Goal: Information Seeking & Learning: Learn about a topic

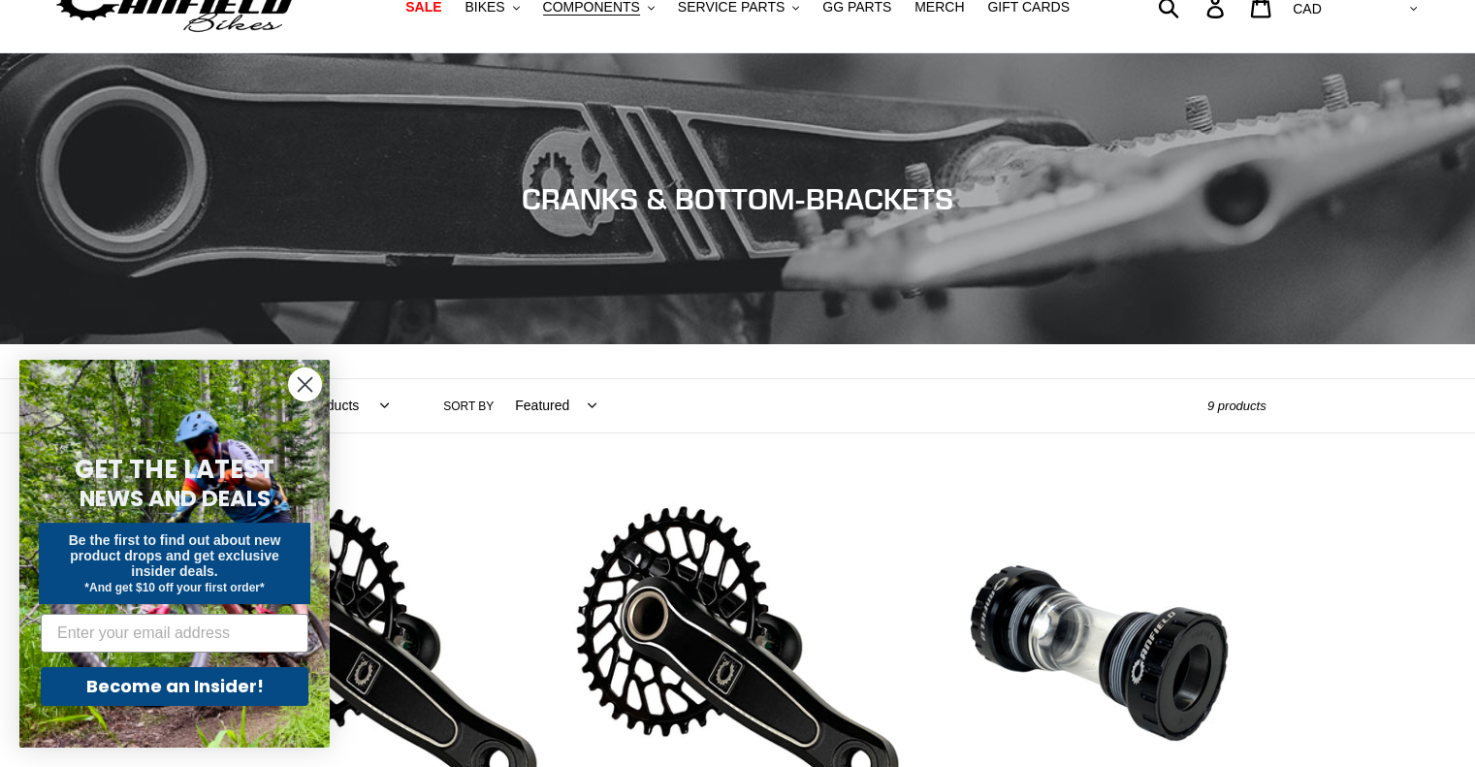
scroll to position [97, 0]
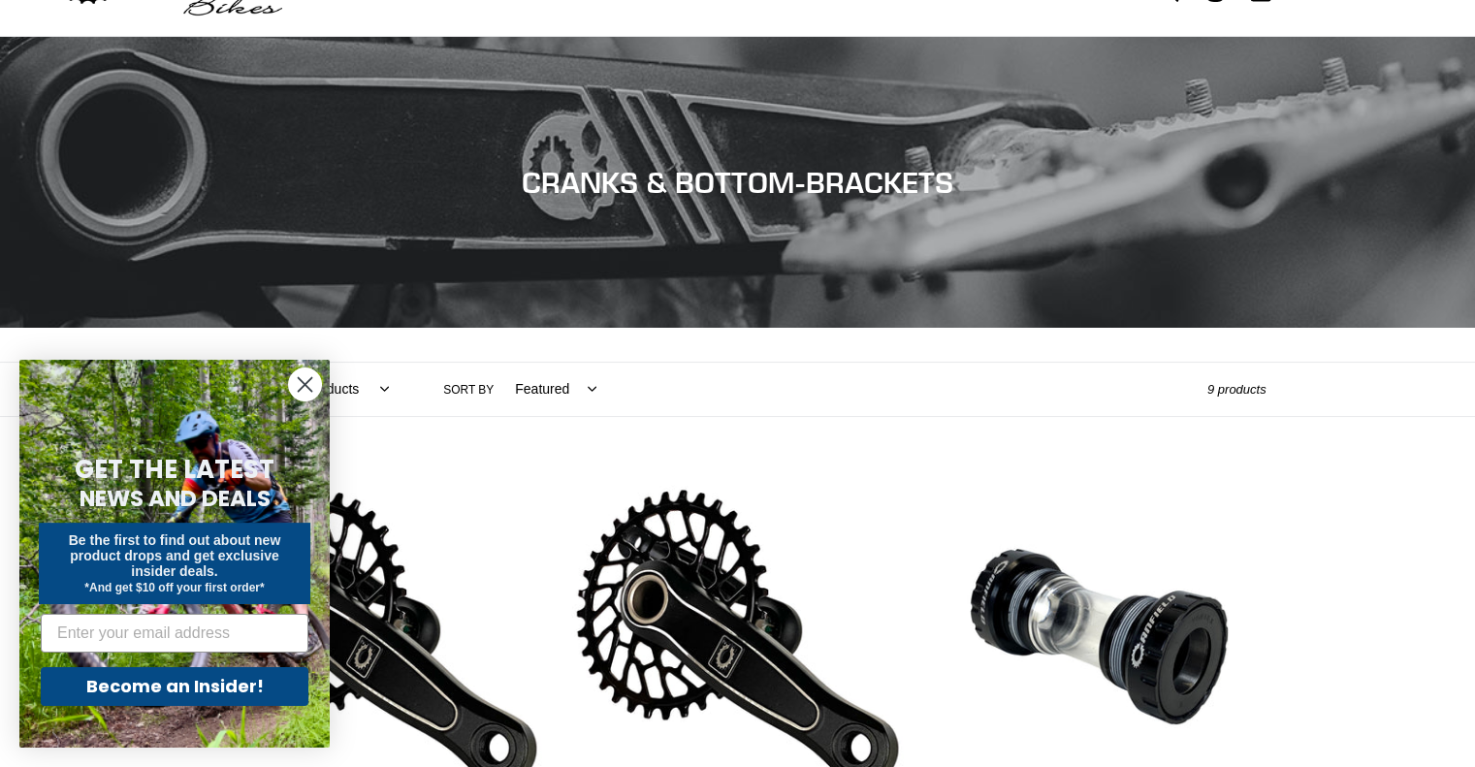
click at [314, 387] on circle "Close dialog" at bounding box center [305, 384] width 32 height 32
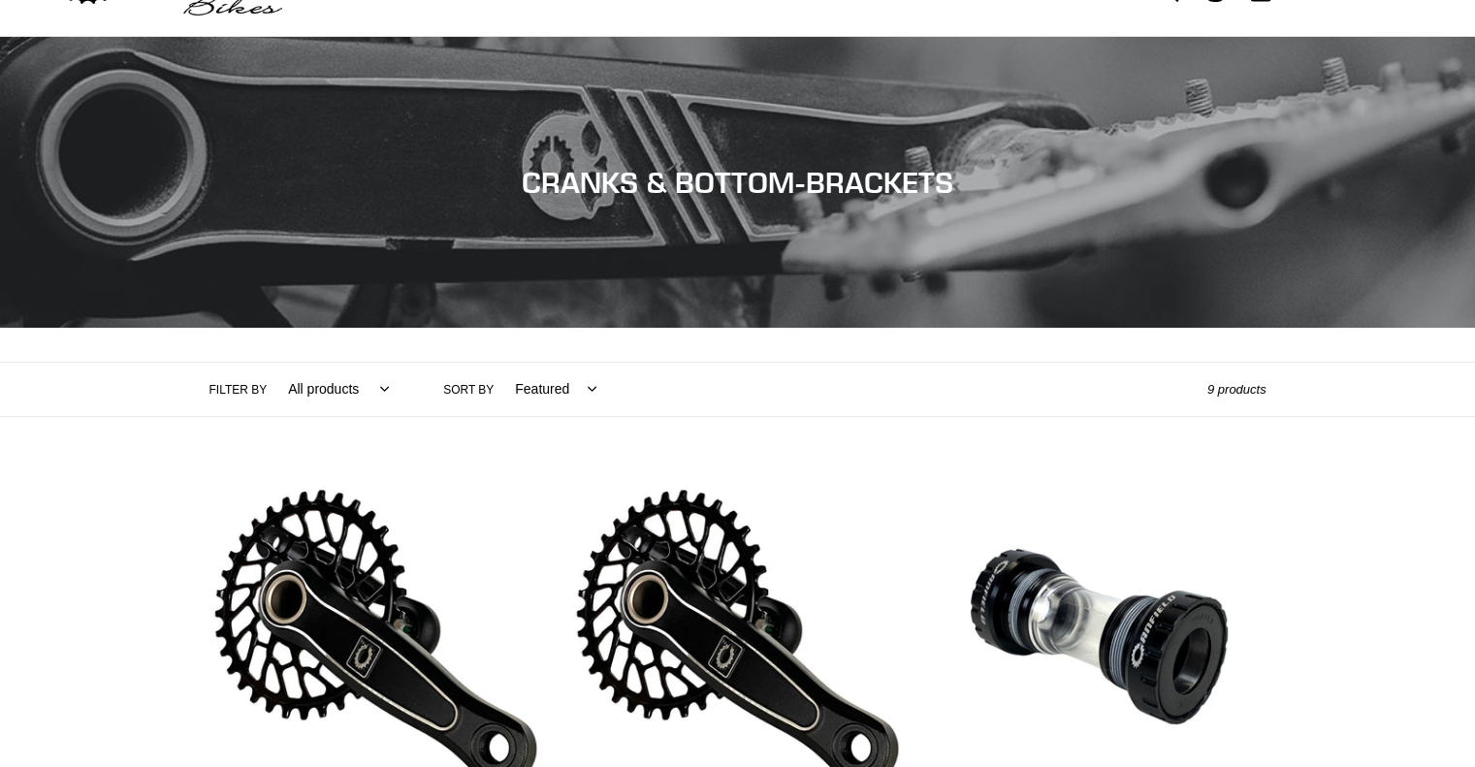
scroll to position [0, 0]
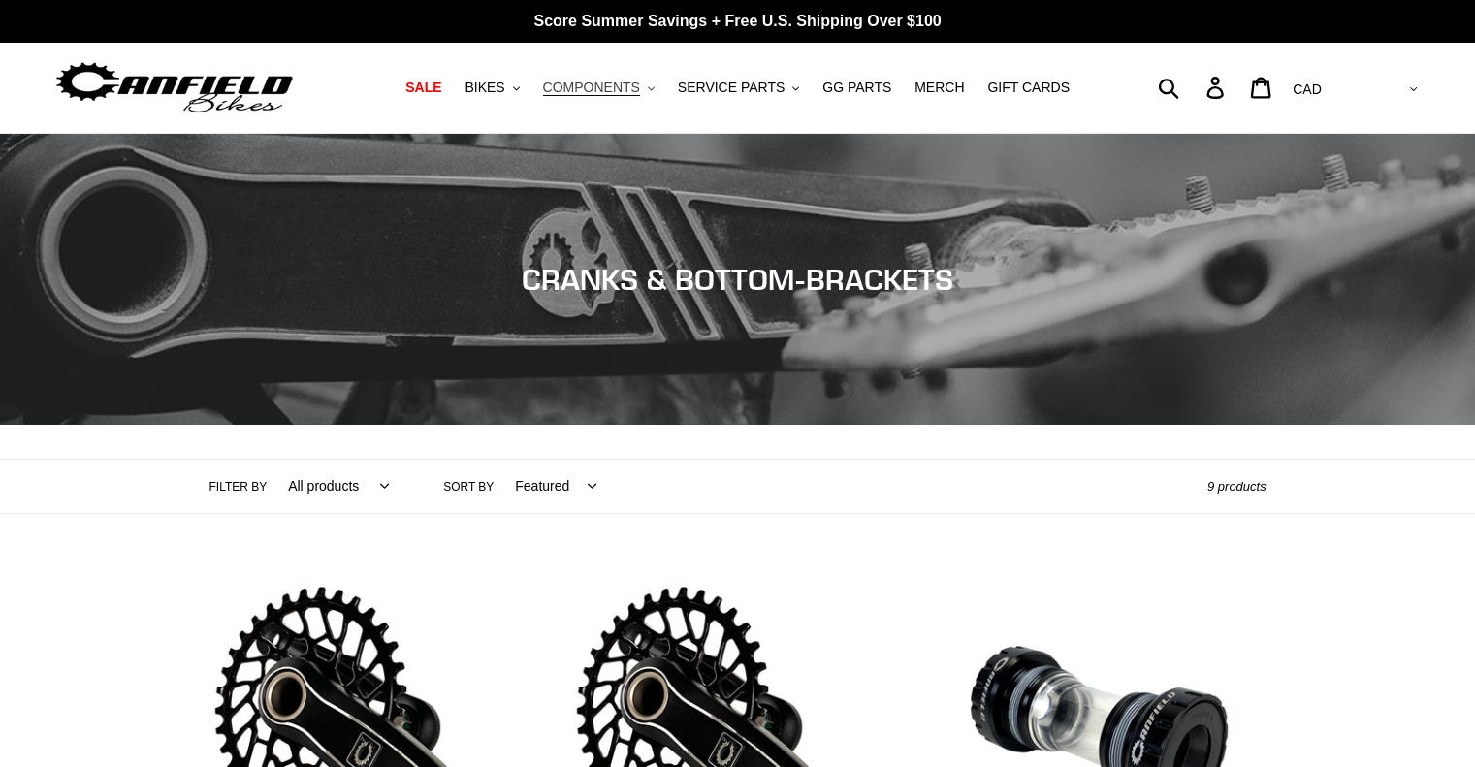
click at [628, 89] on span "COMPONENTS" at bounding box center [591, 88] width 97 height 16
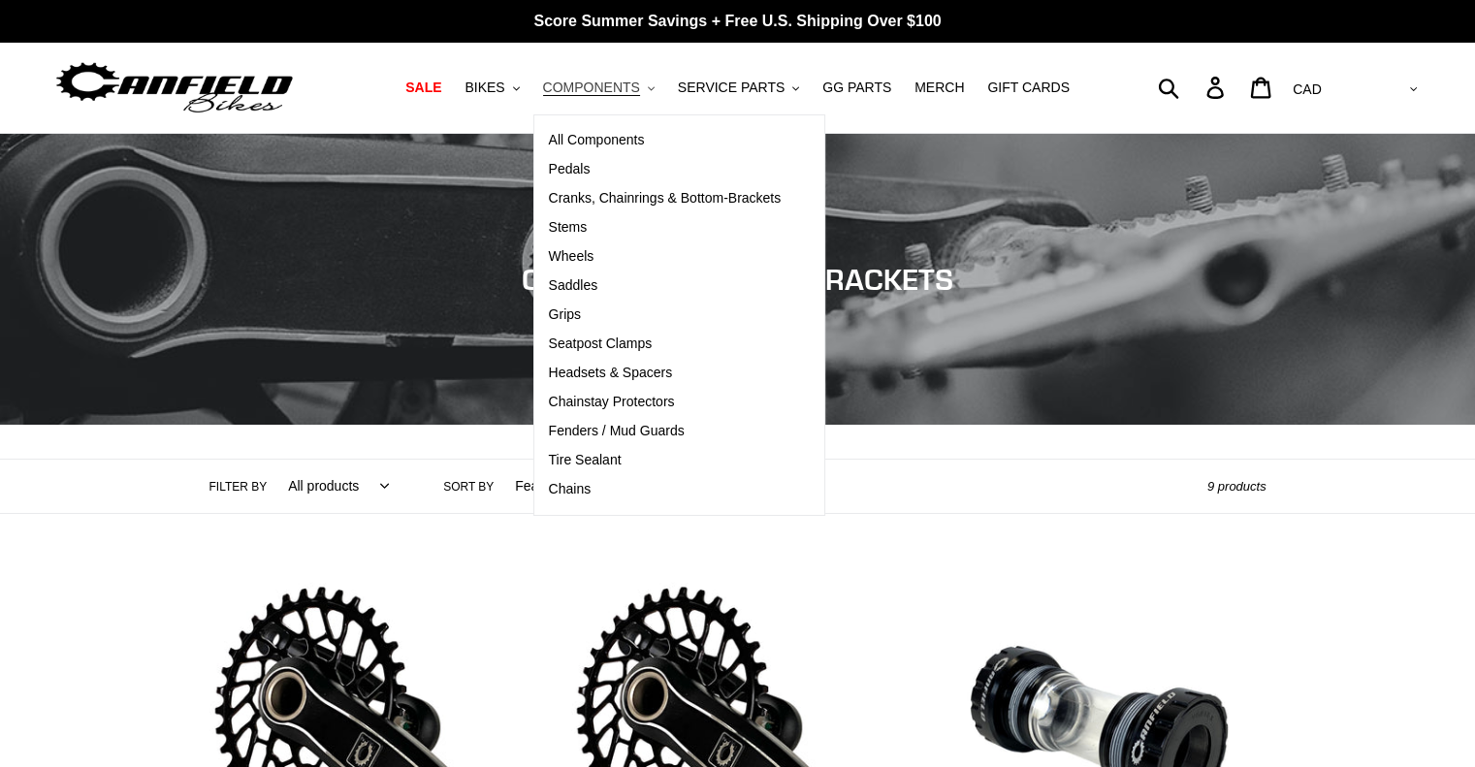
click at [628, 89] on span "COMPONENTS" at bounding box center [591, 88] width 97 height 16
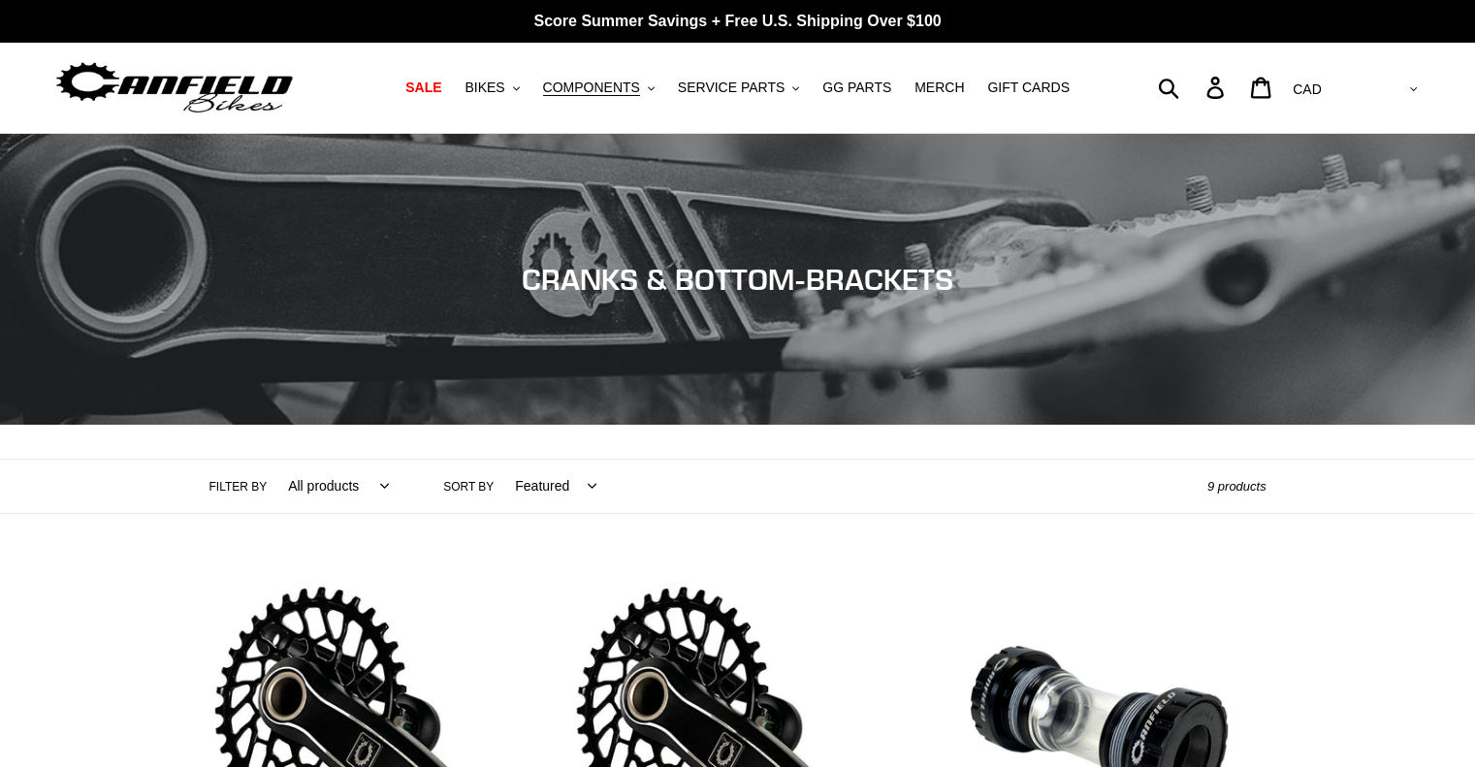
drag, startPoint x: 417, startPoint y: 195, endPoint x: 60, endPoint y: 526, distance: 486.4
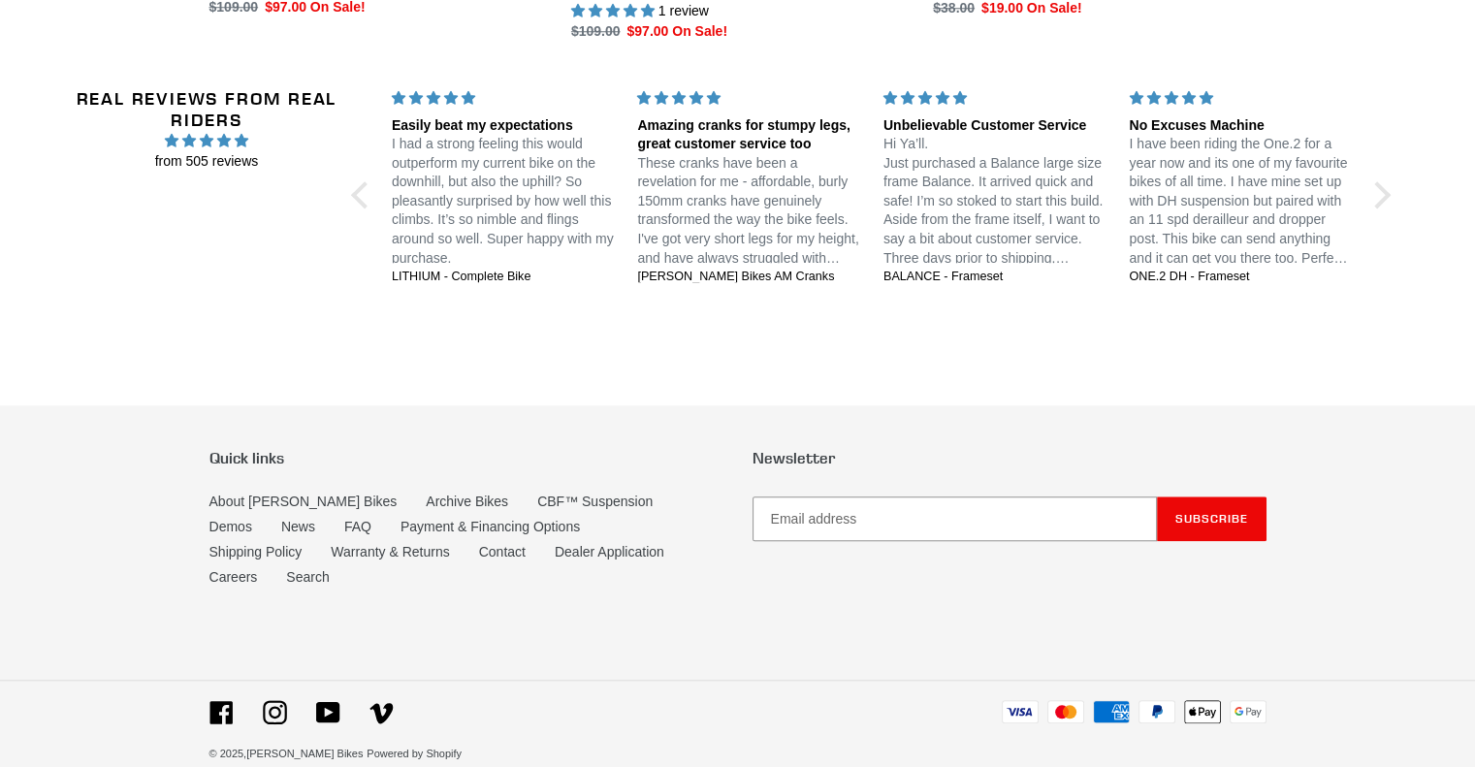
scroll to position [1880, 0]
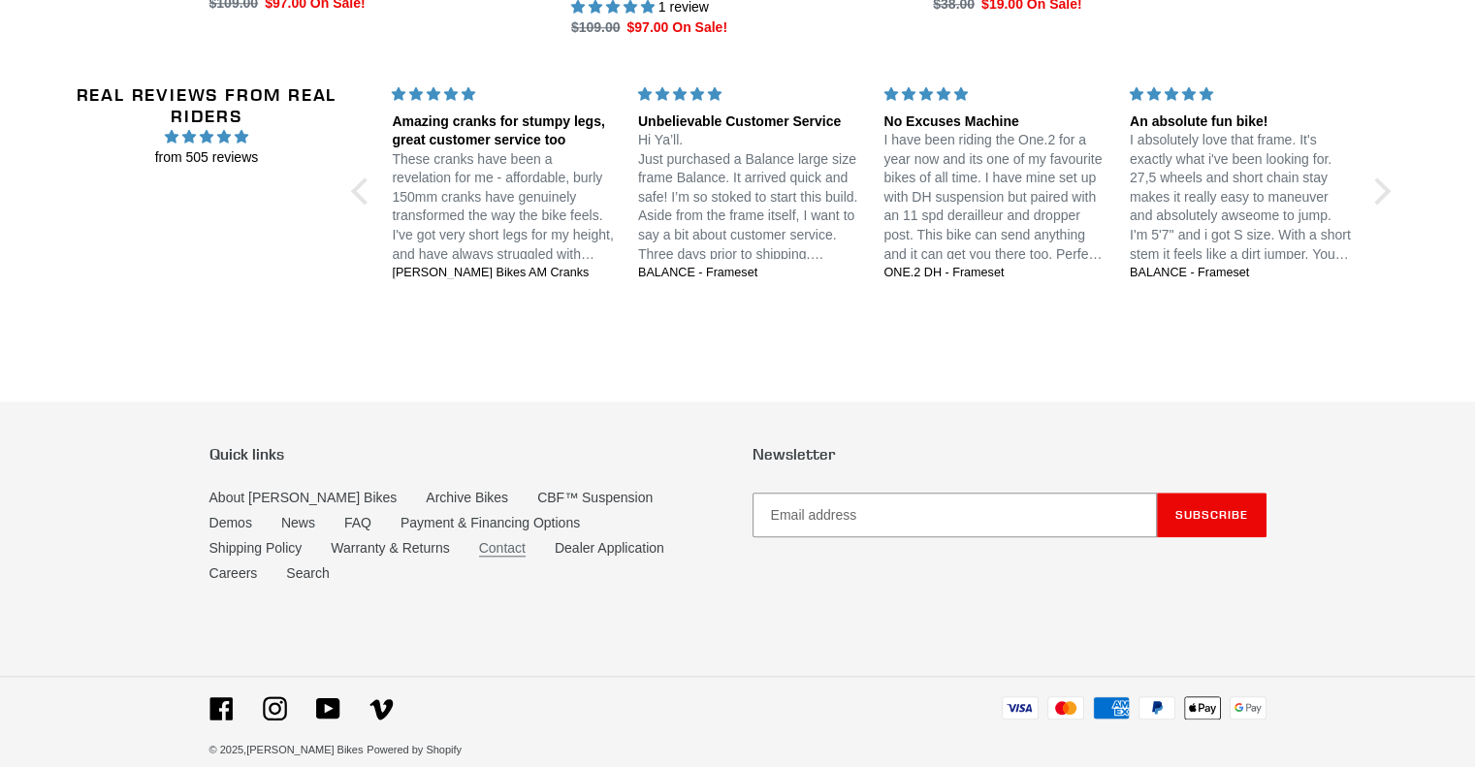
click at [479, 549] on link "Contact" at bounding box center [502, 548] width 47 height 16
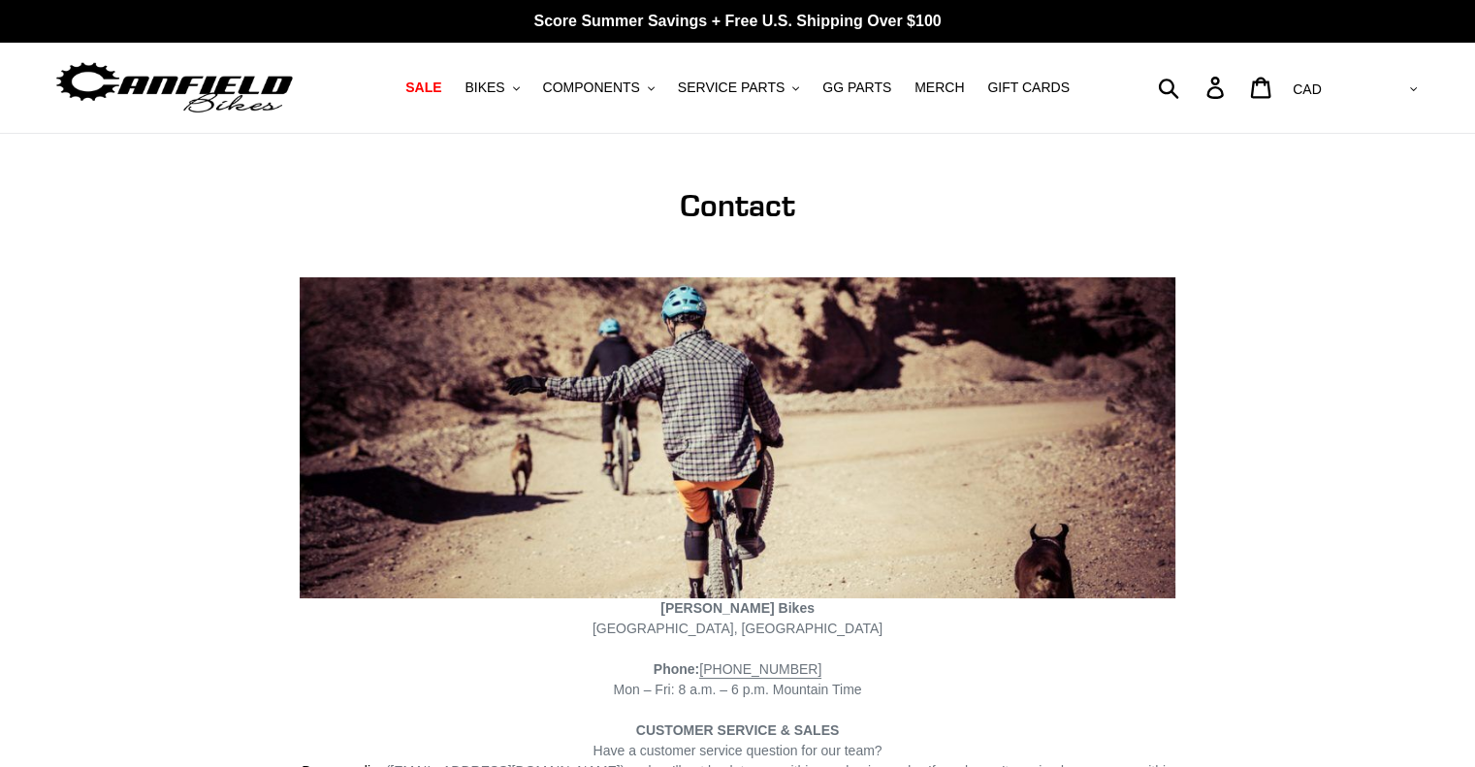
click at [619, 73] on nav "SALE BIKES .cls-1{fill:#231f20} SHOP ALL BIKES SHOP DEMO BIKES - On SALE Now! J…" at bounding box center [738, 88] width 685 height 90
click at [606, 86] on span "COMPONENTS" at bounding box center [591, 88] width 97 height 16
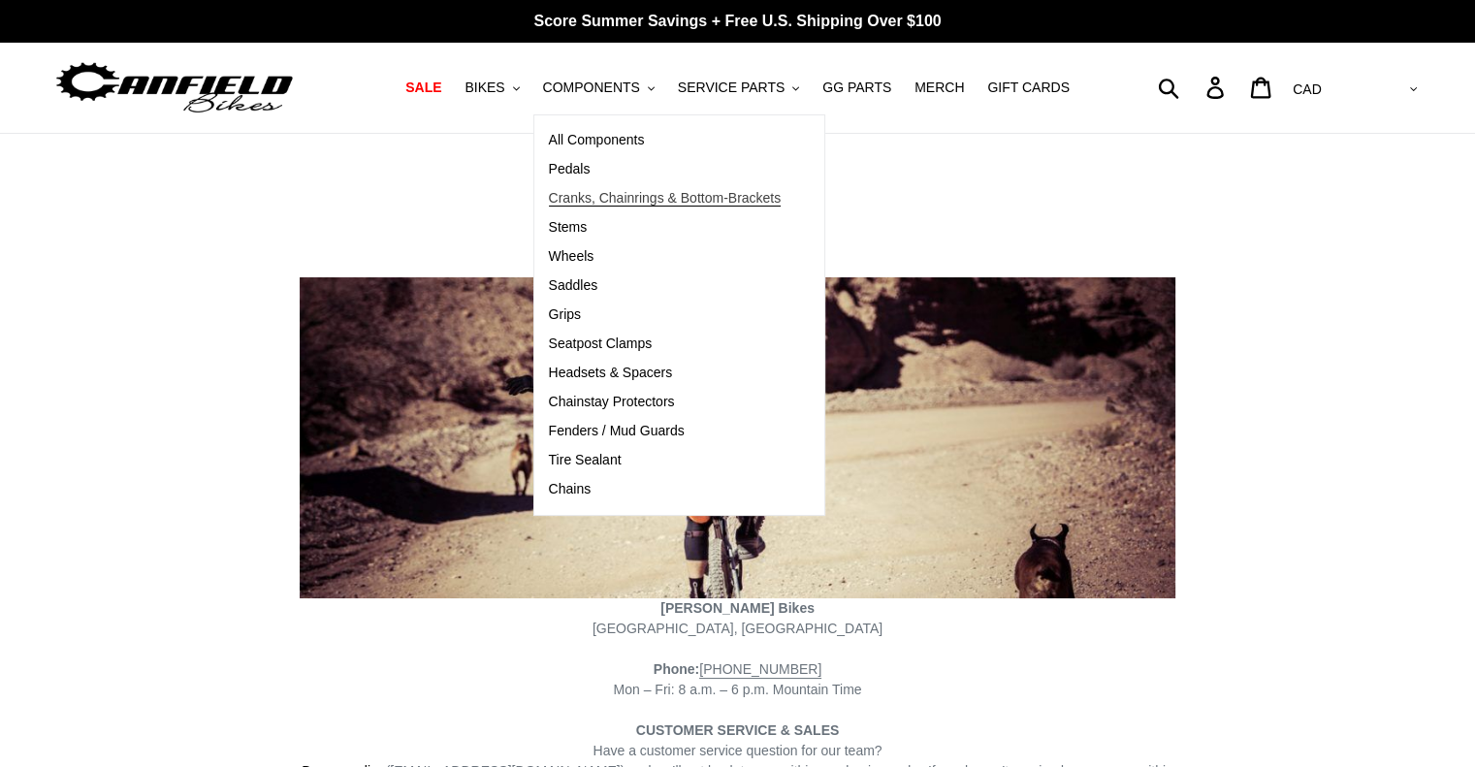
click at [593, 201] on span "Cranks, Chainrings & Bottom-Brackets" at bounding box center [665, 198] width 233 height 16
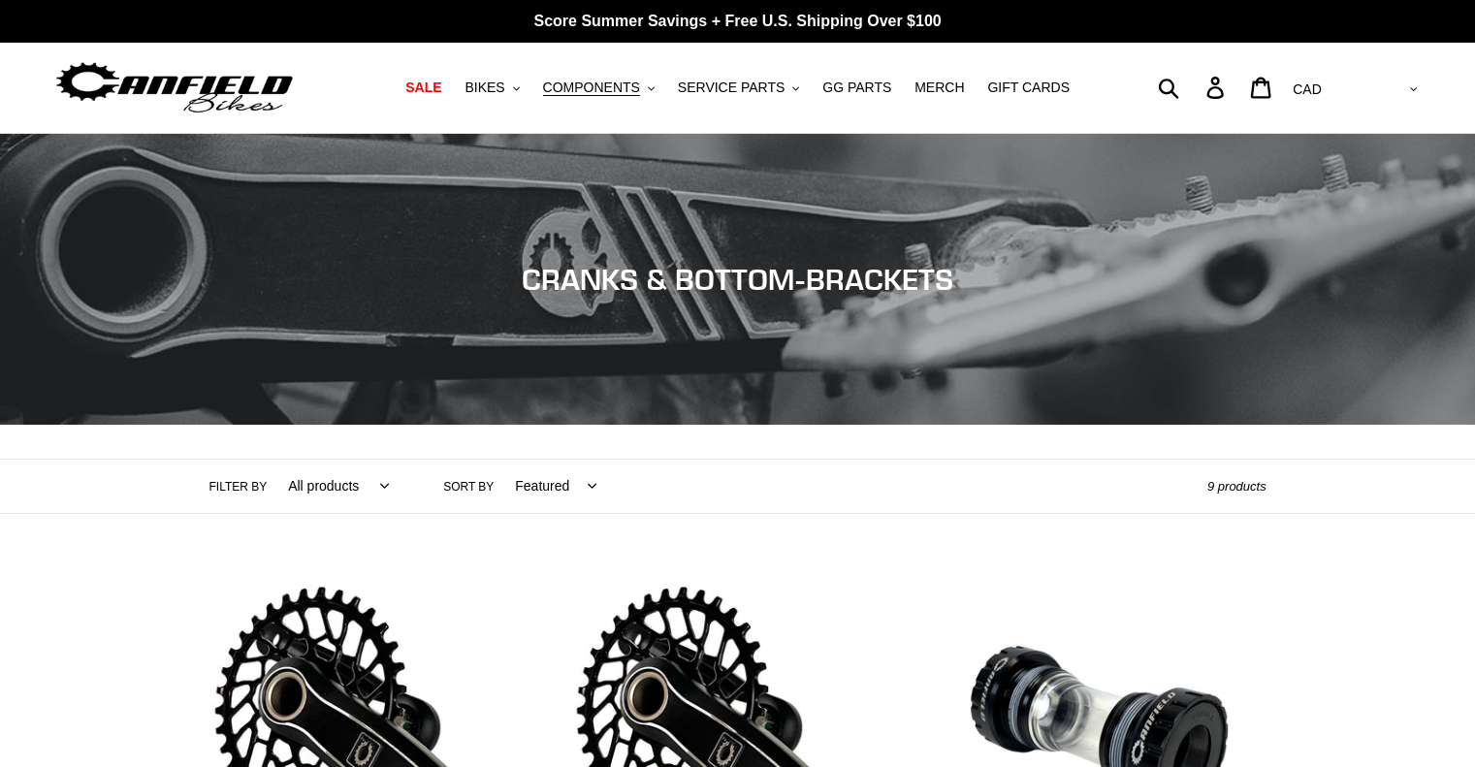
drag, startPoint x: 451, startPoint y: 240, endPoint x: 399, endPoint y: 237, distance: 51.5
click at [391, 425] on div "Collection: CRANKS & BOTTOM-BRACKETS" at bounding box center [737, 425] width 1475 height 0
